Goal: Information Seeking & Learning: Learn about a topic

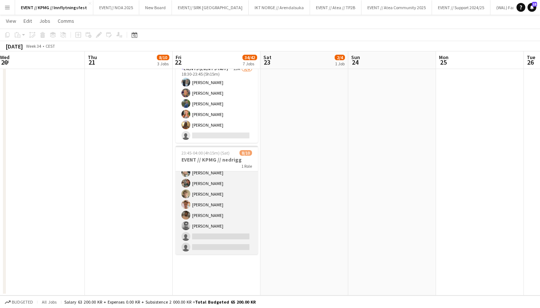
scroll to position [38, 0]
click at [209, 224] on app-card-role "Events (Event Staff) 10I 3A [DATE] 23:45-04:00 (4h15m) [PERSON_NAME] [PERSON_NA…" at bounding box center [216, 194] width 82 height 121
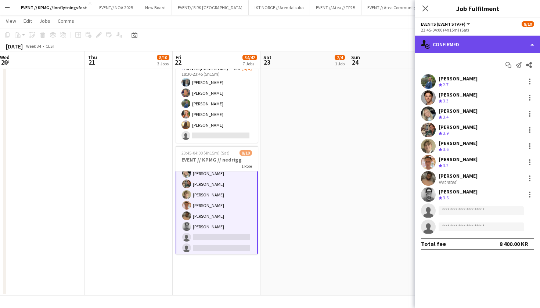
click at [468, 49] on div "single-neutral-actions-check-2 Confirmed" at bounding box center [477, 45] width 125 height 18
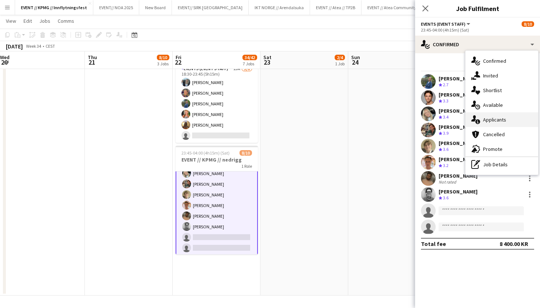
click at [500, 116] on div "single-neutral-actions-information Applicants" at bounding box center [501, 119] width 73 height 15
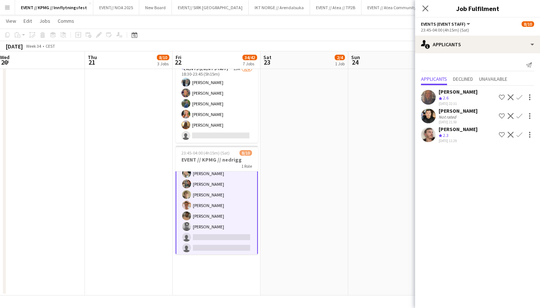
click at [248, 216] on app-card-role "Events (Event Staff) 10I 3A [DATE] 23:45-04:00 (4h15m) [PERSON_NAME] [PERSON_NA…" at bounding box center [216, 195] width 82 height 122
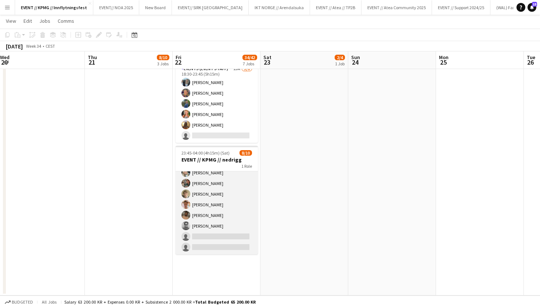
click at [234, 214] on app-card-role "Events (Event Staff) 10I 3A [DATE] 23:45-04:00 (4h15m) [PERSON_NAME] [PERSON_NA…" at bounding box center [216, 194] width 82 height 121
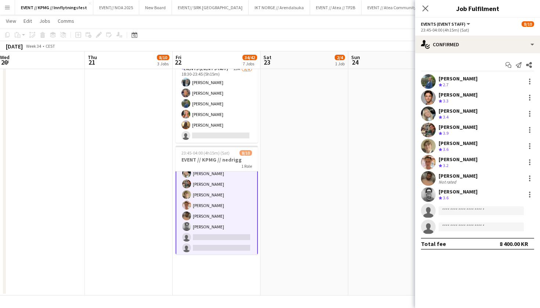
click at [428, 197] on app-user-avatar at bounding box center [428, 194] width 15 height 15
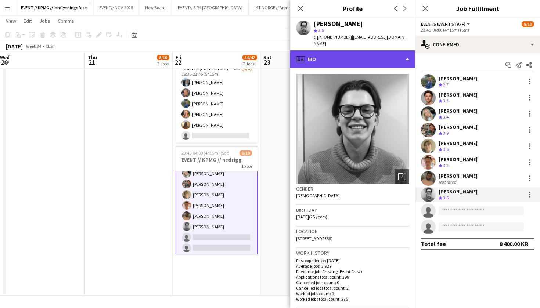
click at [370, 50] on div "profile Bio" at bounding box center [352, 59] width 125 height 18
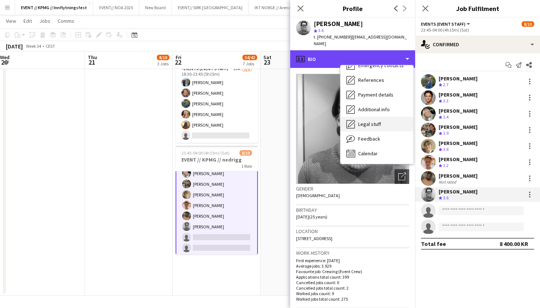
scroll to position [69, 0]
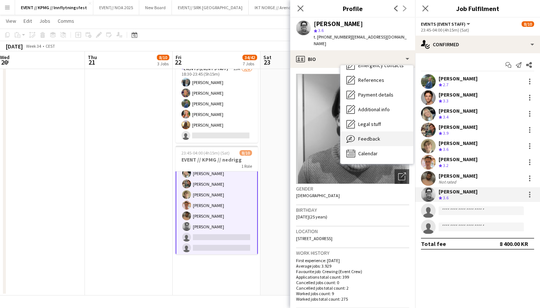
click at [364, 135] on span "Feedback" at bounding box center [369, 138] width 22 height 7
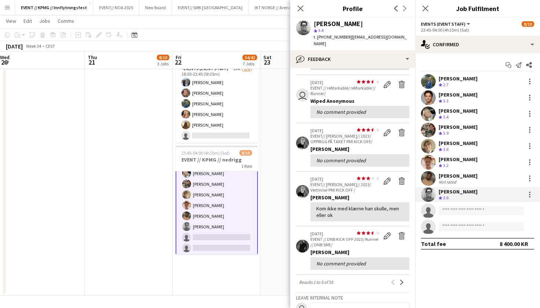
scroll to position [134, 0]
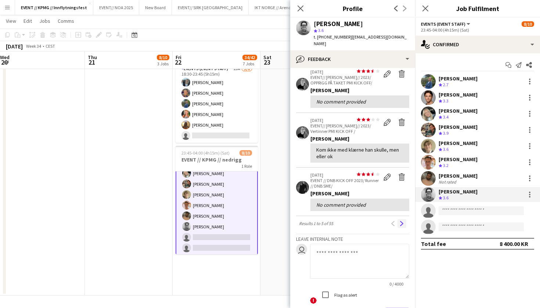
click at [404, 219] on button "Next" at bounding box center [401, 223] width 9 height 9
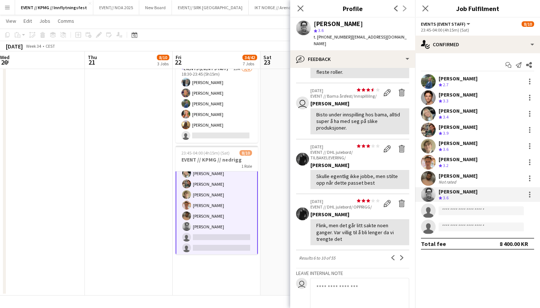
scroll to position [170, 0]
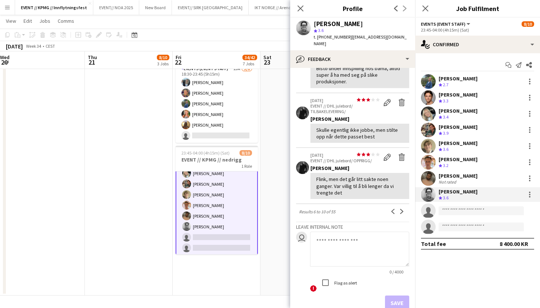
click at [222, 218] on app-card-role "Events (Event Staff) 10I 3A [DATE] 23:45-04:00 (4h15m) [PERSON_NAME] [PERSON_NA…" at bounding box center [216, 195] width 82 height 122
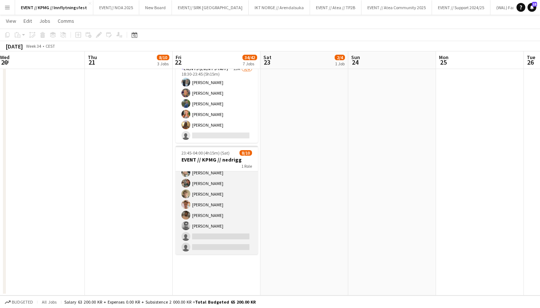
click at [215, 239] on app-card-role "Events (Event Staff) 10I 3A [DATE] 23:45-04:00 (4h15m) [PERSON_NAME] [PERSON_NA…" at bounding box center [216, 194] width 82 height 121
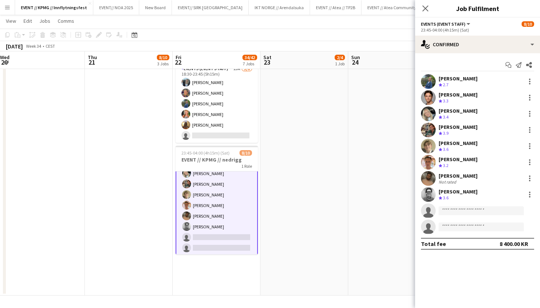
click at [428, 195] on app-user-avatar at bounding box center [428, 194] width 15 height 15
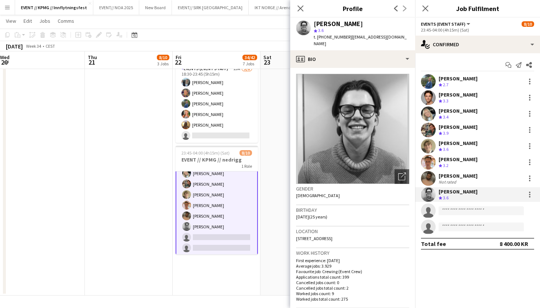
click at [436, 179] on div "[PERSON_NAME] Not rated" at bounding box center [477, 178] width 125 height 15
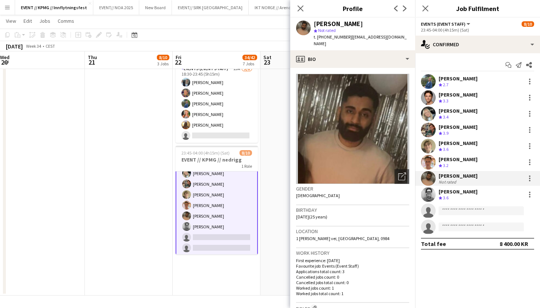
click at [433, 164] on app-user-avatar at bounding box center [428, 162] width 15 height 15
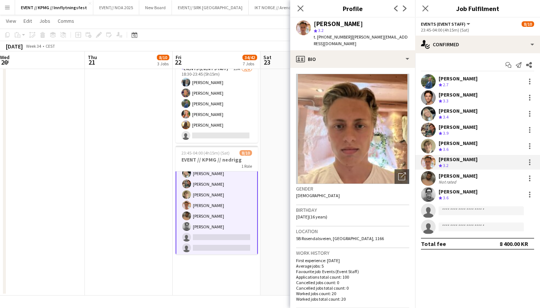
click at [429, 148] on app-user-avatar at bounding box center [428, 146] width 15 height 15
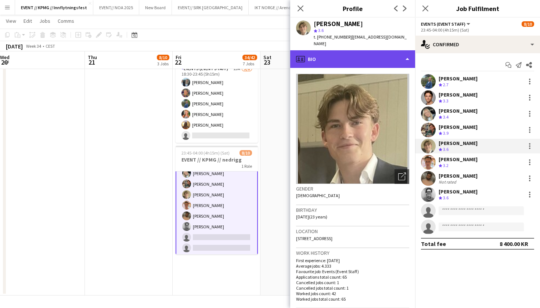
click at [376, 54] on div "profile Bio" at bounding box center [352, 59] width 125 height 18
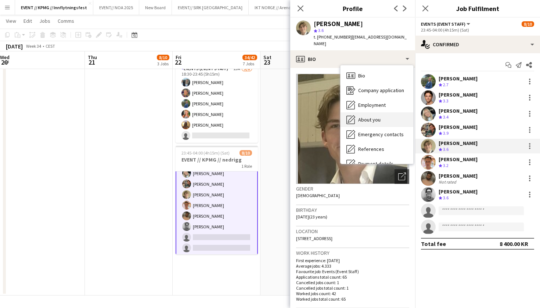
click at [379, 116] on span "About you" at bounding box center [369, 119] width 22 height 7
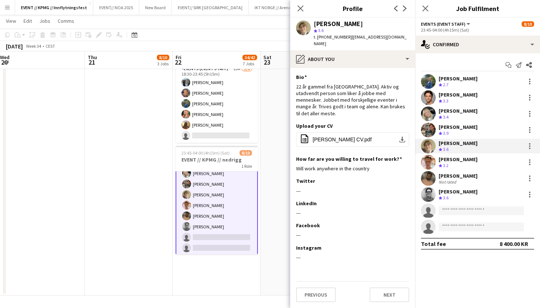
click at [431, 134] on app-user-avatar at bounding box center [428, 130] width 15 height 15
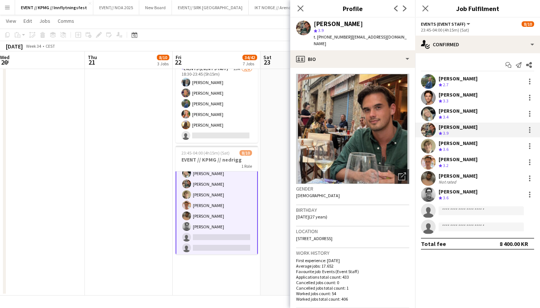
scroll to position [5, 0]
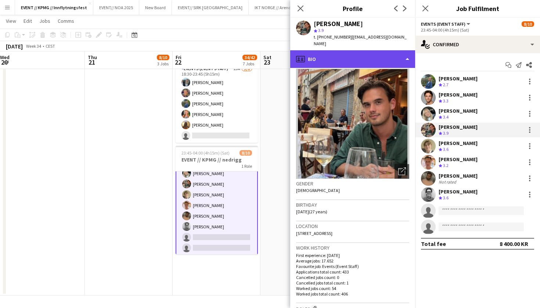
click at [391, 61] on div "profile Bio" at bounding box center [352, 59] width 125 height 18
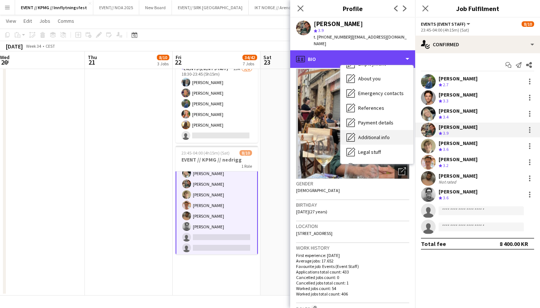
scroll to position [50, 0]
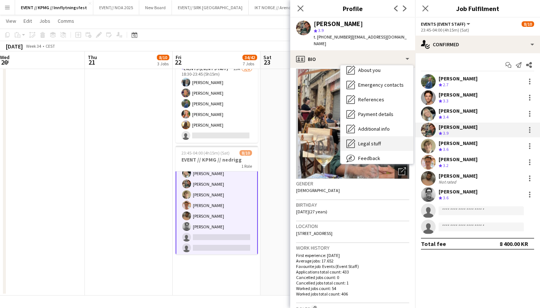
click at [374, 140] on span "Legal stuff" at bounding box center [369, 143] width 23 height 7
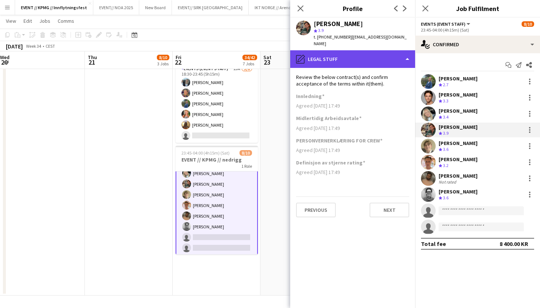
click at [375, 54] on div "pencil4 Legal stuff" at bounding box center [352, 59] width 125 height 18
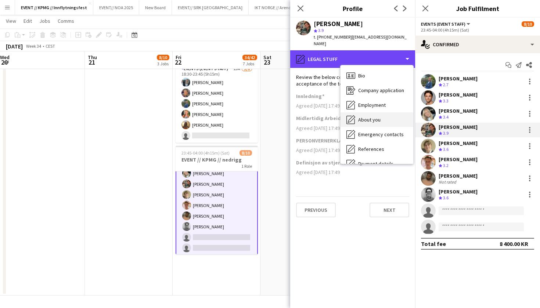
scroll to position [0, 0]
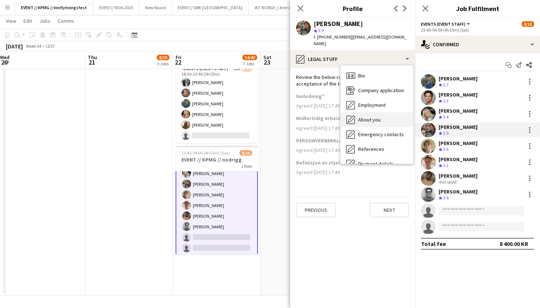
click at [368, 112] on div "About you About you" at bounding box center [376, 119] width 73 height 15
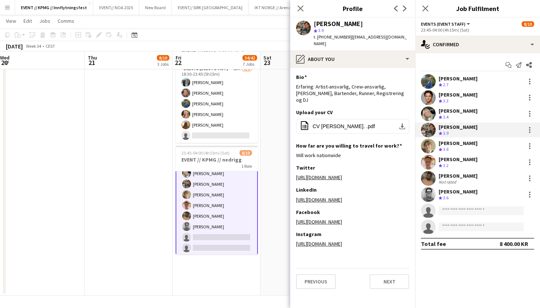
scroll to position [512, 0]
click at [362, 119] on button "office-file-sheet CV [PERSON_NAME]. .pdf download-bottom" at bounding box center [352, 126] width 113 height 15
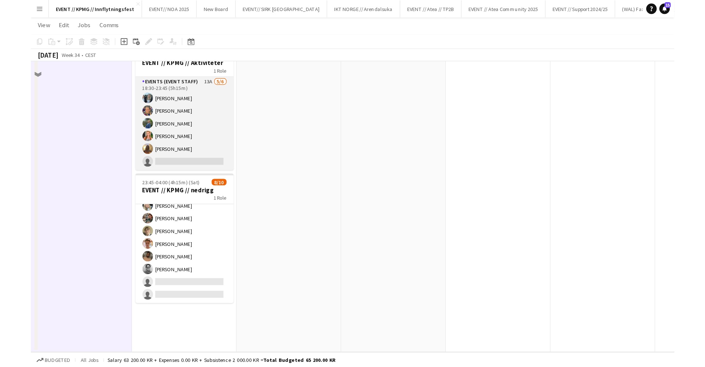
scroll to position [453, 0]
